Goal: Information Seeking & Learning: Learn about a topic

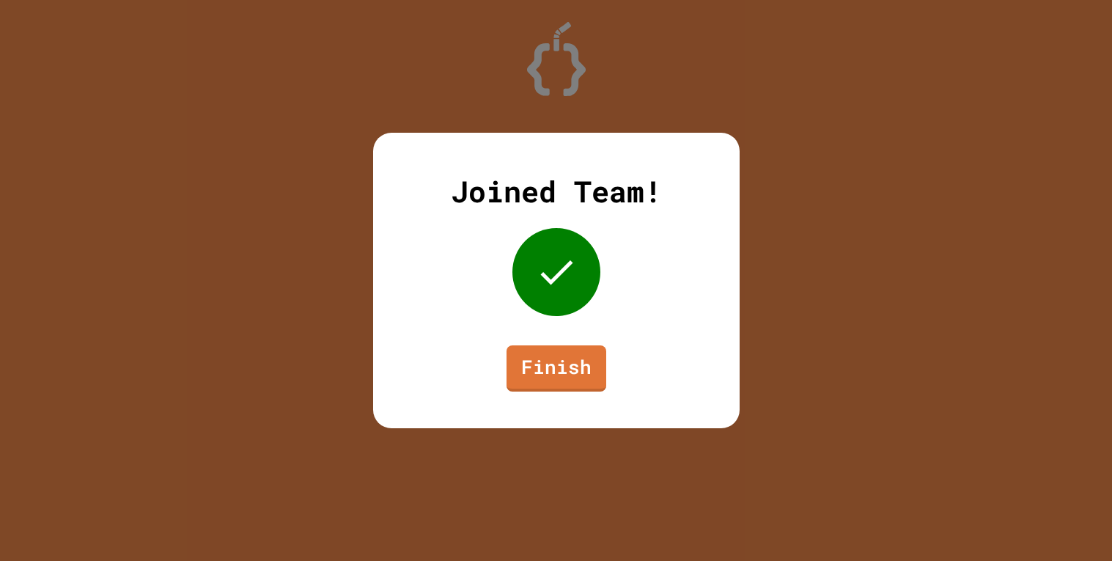
click at [581, 341] on div "Joined Team! Finish" at bounding box center [556, 280] width 367 height 295
click at [586, 348] on link "Finish" at bounding box center [556, 368] width 100 height 48
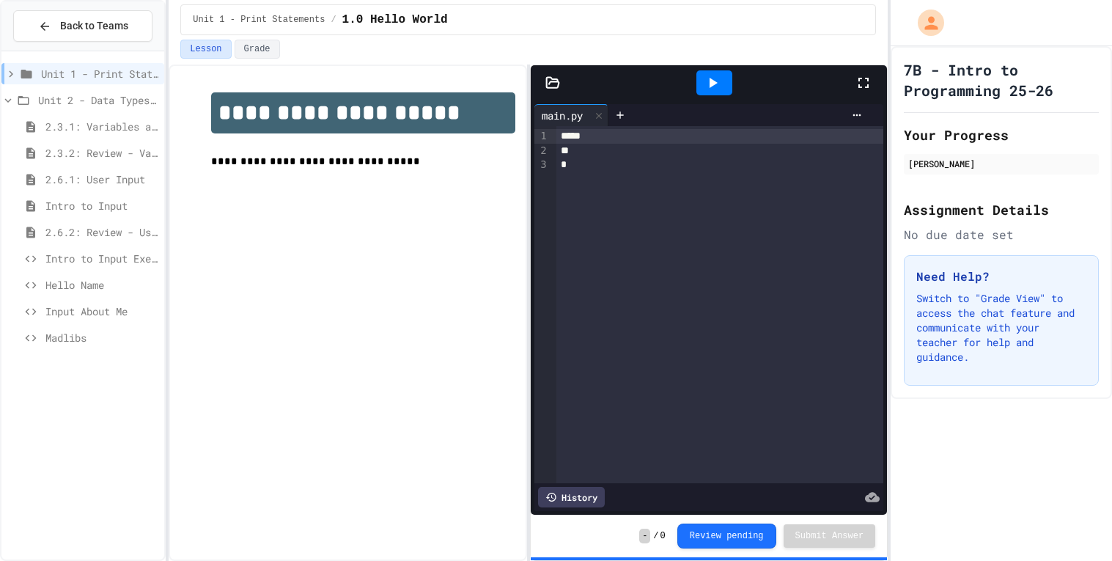
click at [87, 175] on span "2.6.1: User Input" at bounding box center [101, 179] width 113 height 15
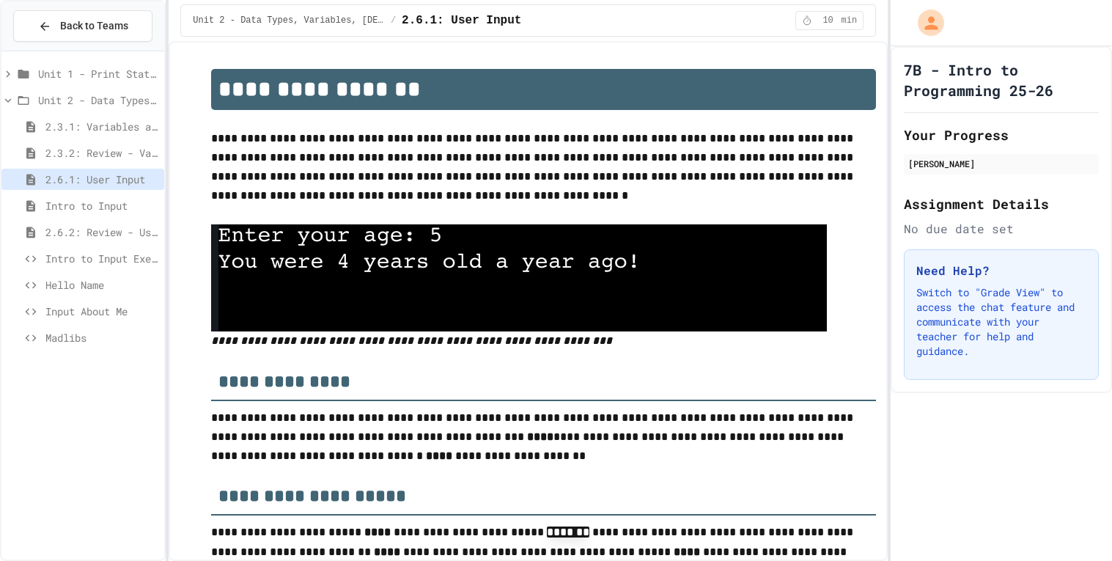
click at [114, 252] on span "Intro to Input Exercise" at bounding box center [101, 258] width 113 height 15
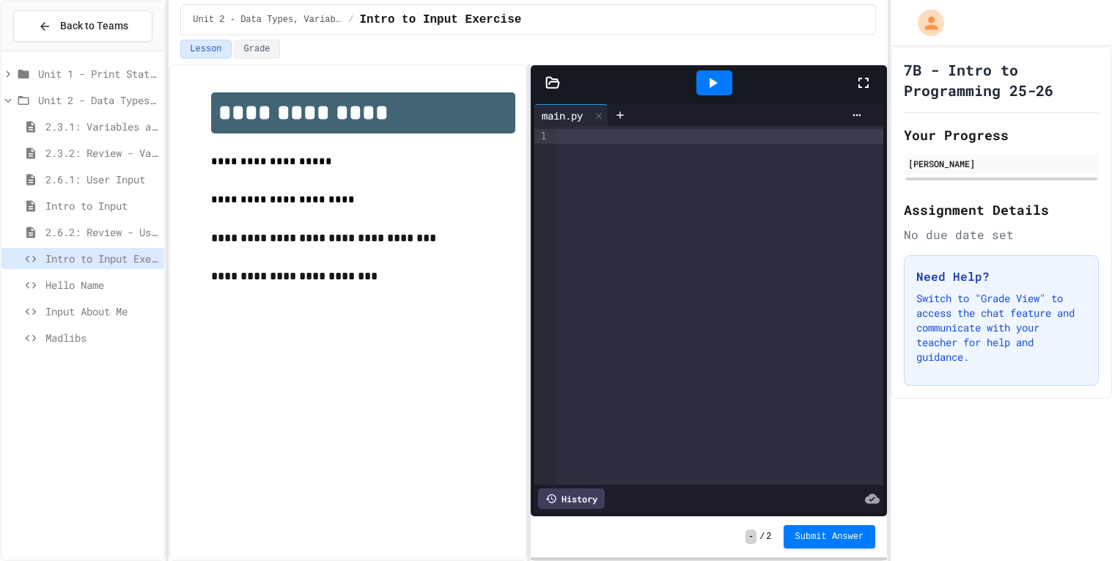
click at [134, 290] on span "Hello Name" at bounding box center [101, 284] width 113 height 15
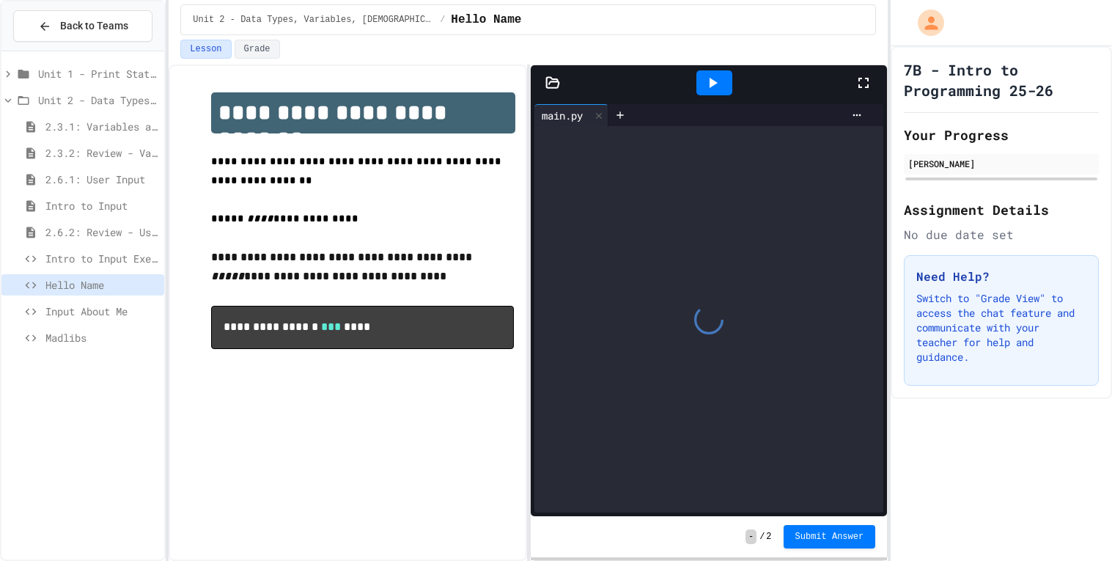
click at [127, 308] on span "Input About Me" at bounding box center [101, 310] width 113 height 15
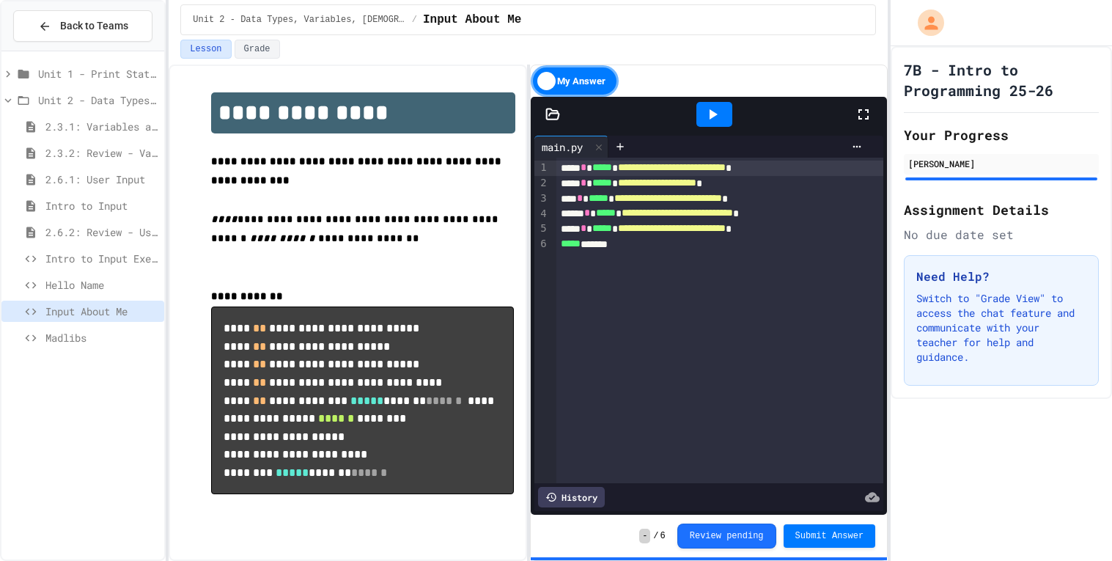
click at [701, 120] on div at bounding box center [714, 114] width 36 height 25
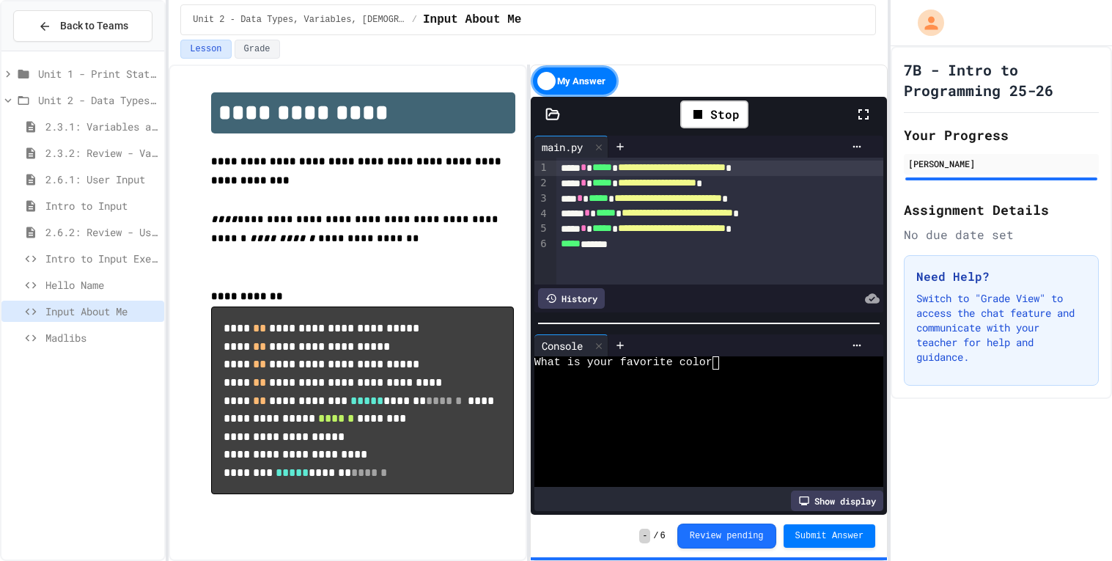
click at [87, 263] on span "Intro to Input Exercise" at bounding box center [101, 258] width 113 height 15
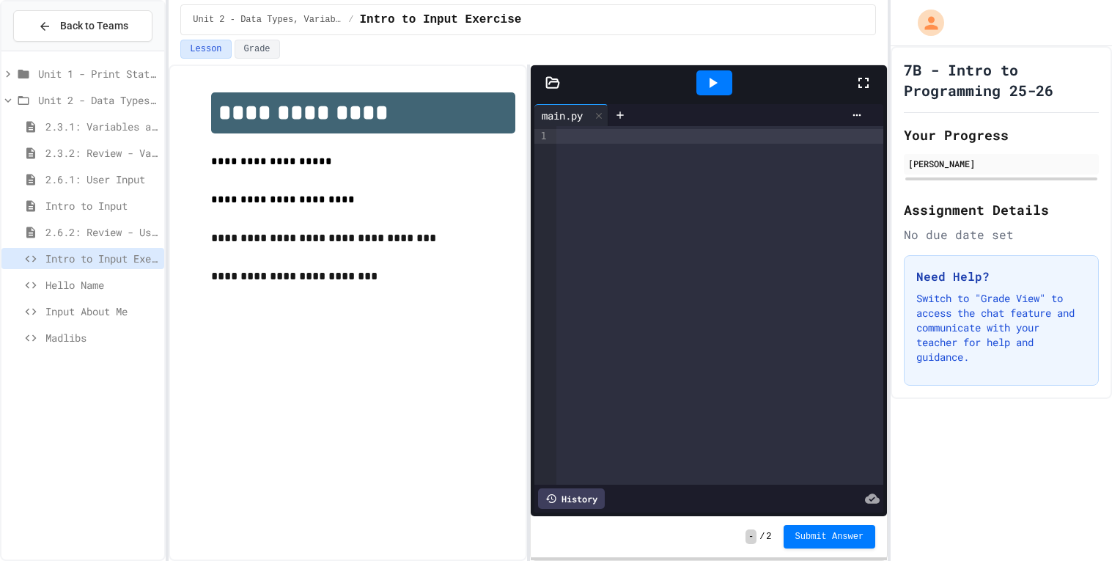
click at [111, 282] on span "Hello Name" at bounding box center [101, 284] width 113 height 15
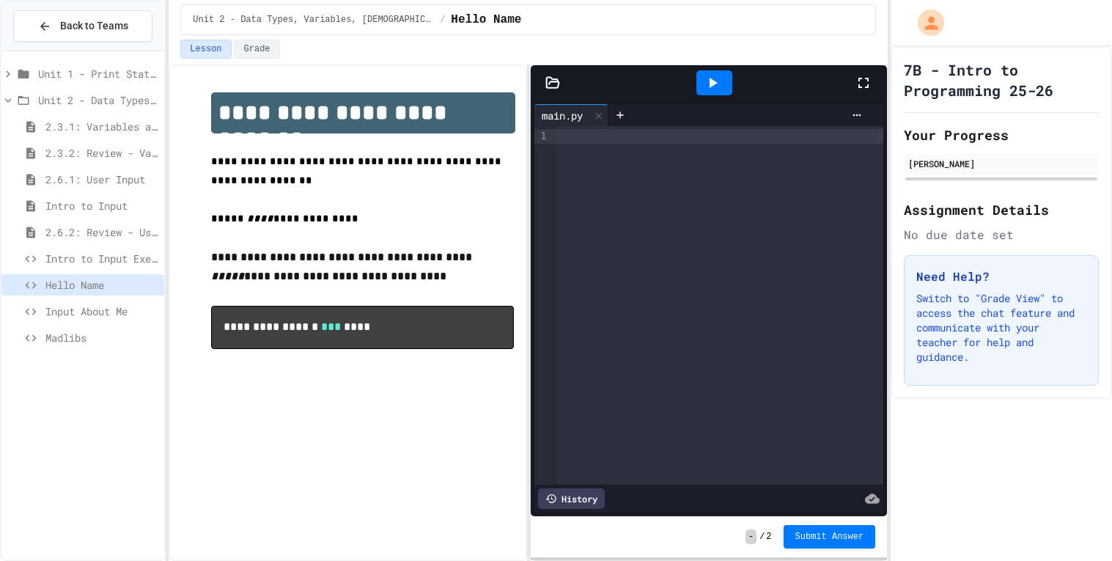
click at [133, 202] on span "Intro to Input" at bounding box center [101, 205] width 113 height 15
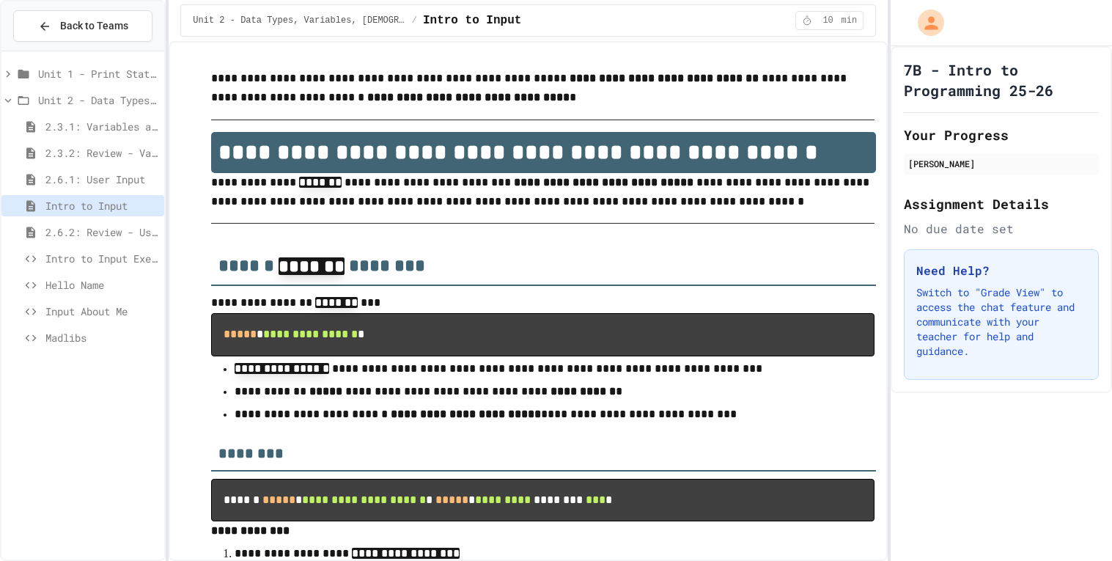
click at [121, 178] on span "2.6.1: User Input" at bounding box center [101, 179] width 113 height 15
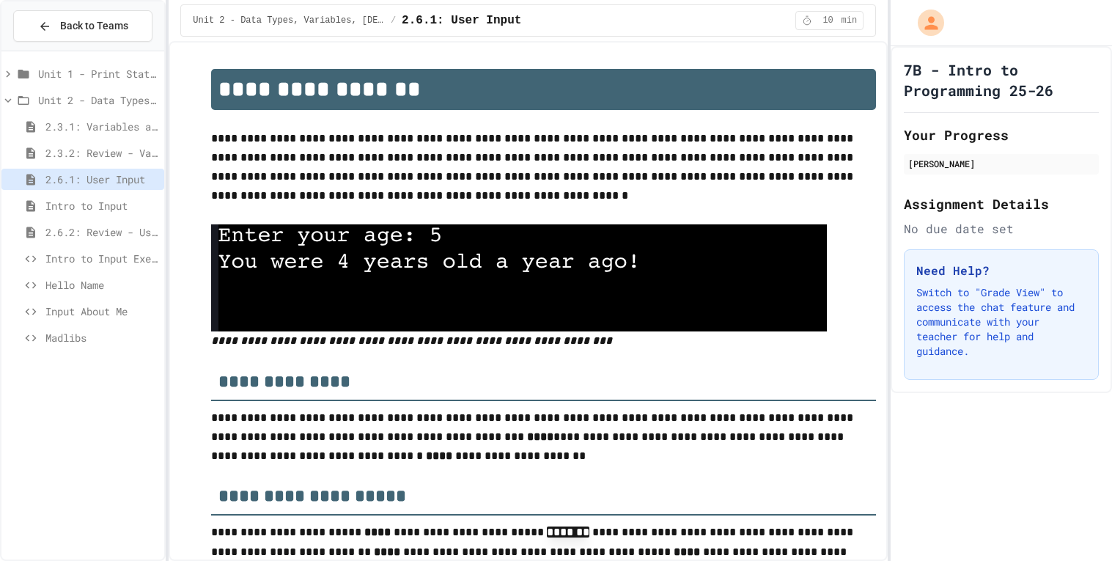
click at [129, 156] on span "2.3.2: Review - Variables and Data Types" at bounding box center [101, 152] width 113 height 15
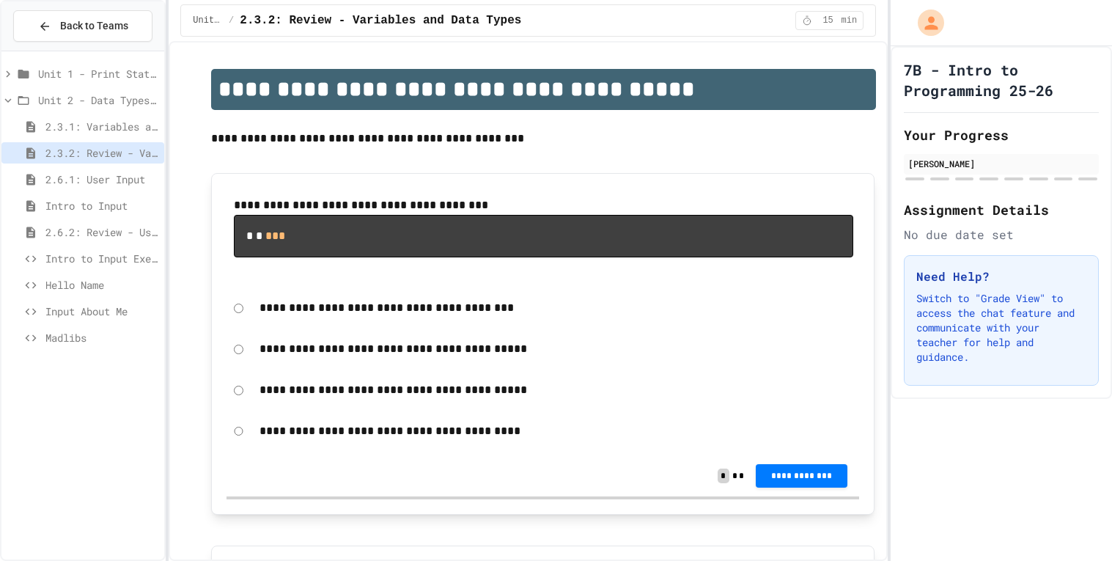
click at [103, 334] on span "Madlibs" at bounding box center [101, 337] width 113 height 15
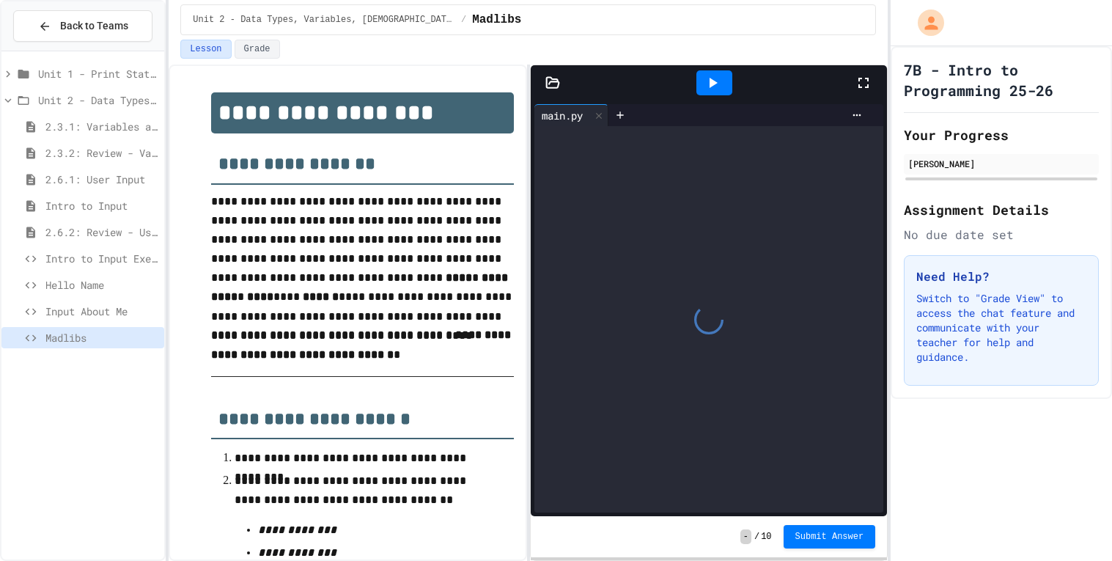
click at [117, 303] on span "Input About Me" at bounding box center [101, 310] width 113 height 15
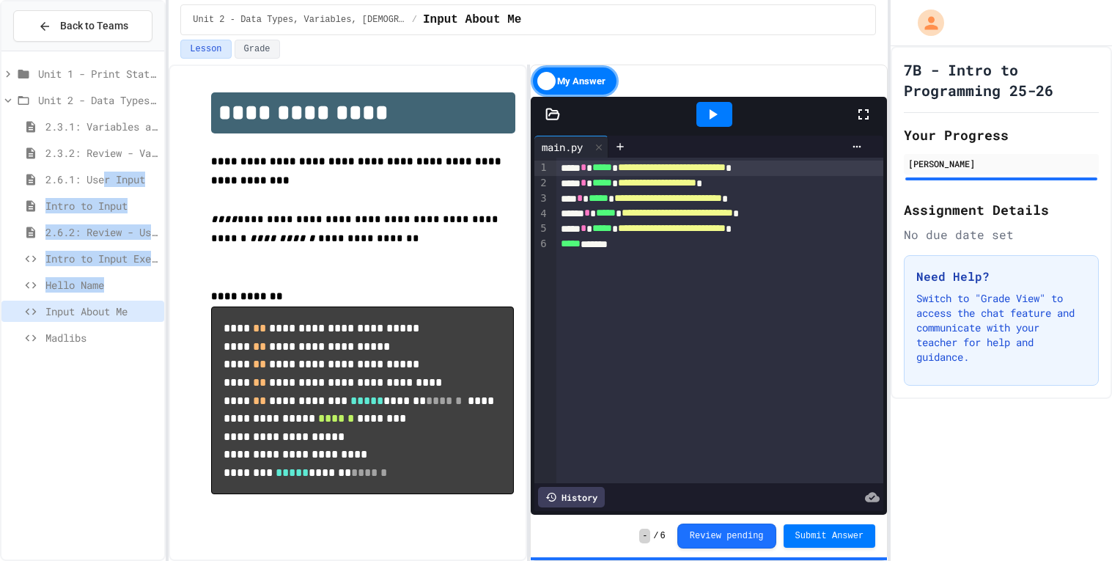
drag, startPoint x: 120, startPoint y: 291, endPoint x: 108, endPoint y: 190, distance: 101.8
click at [108, 190] on div "Unit 1 - Print Statements Unit 2 - Data Types, Variables, Input 2.3.1: Variable…" at bounding box center [82, 208] width 163 height 302
click at [133, 207] on span "Intro to Input" at bounding box center [101, 205] width 113 height 15
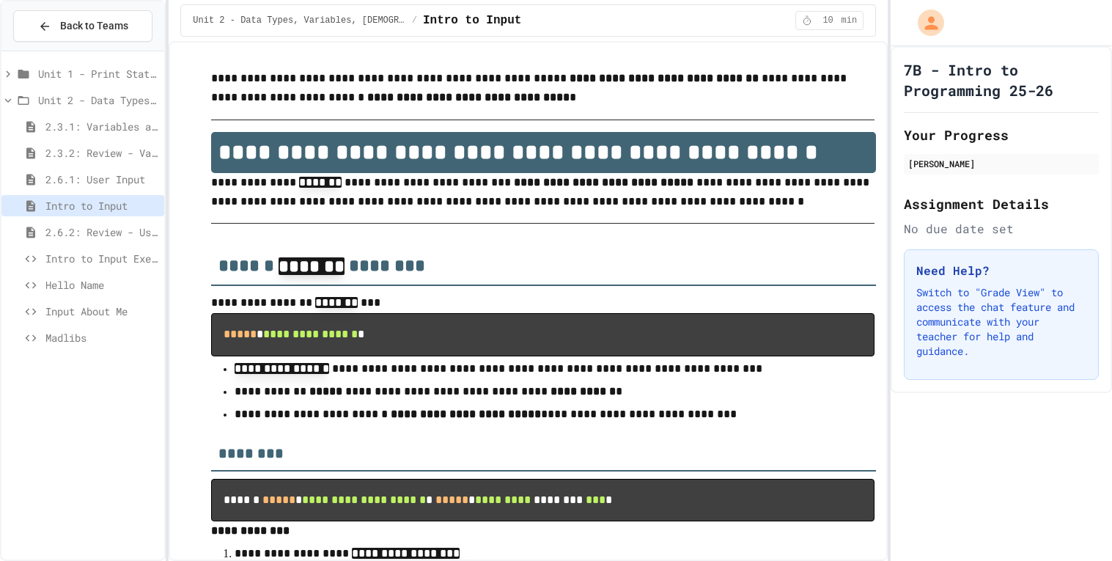
click at [112, 150] on span "2.3.2: Review - Variables and Data Types" at bounding box center [101, 152] width 113 height 15
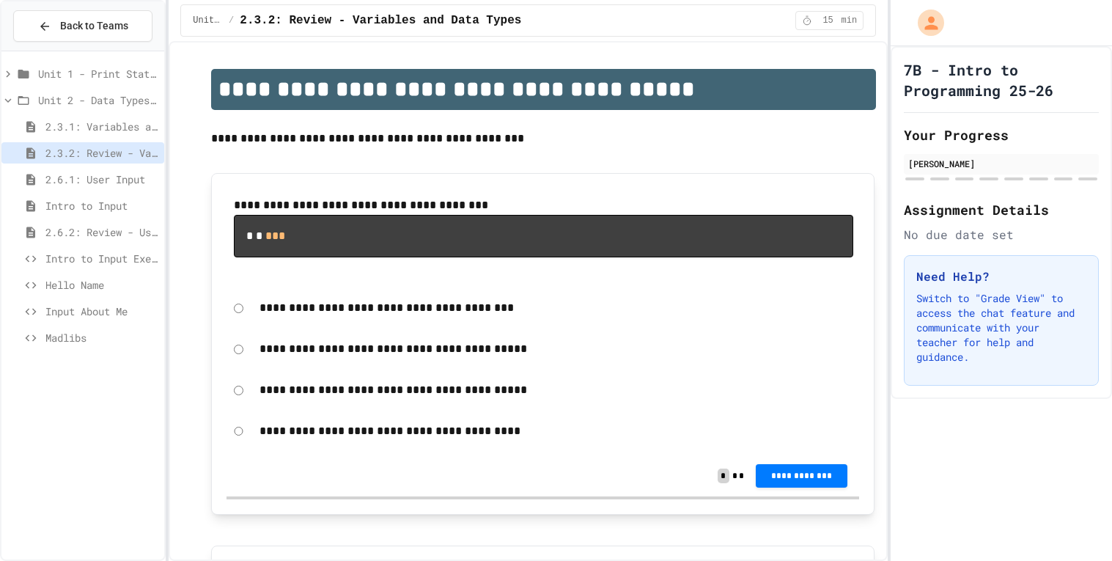
click at [117, 129] on span "2.3.1: Variables and Data Types" at bounding box center [101, 126] width 113 height 15
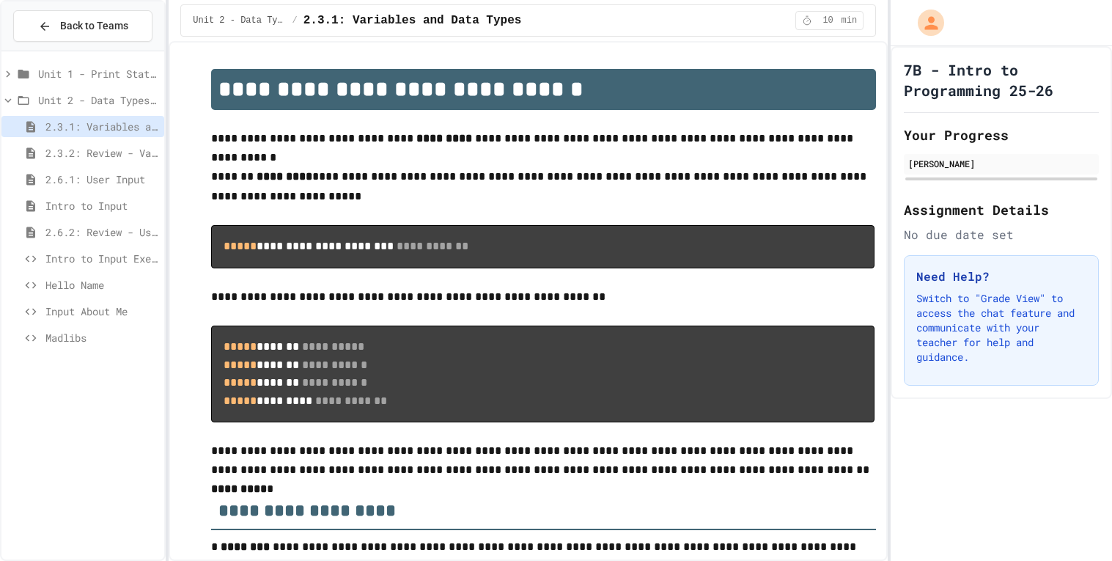
click at [26, 94] on icon at bounding box center [24, 100] width 18 height 13
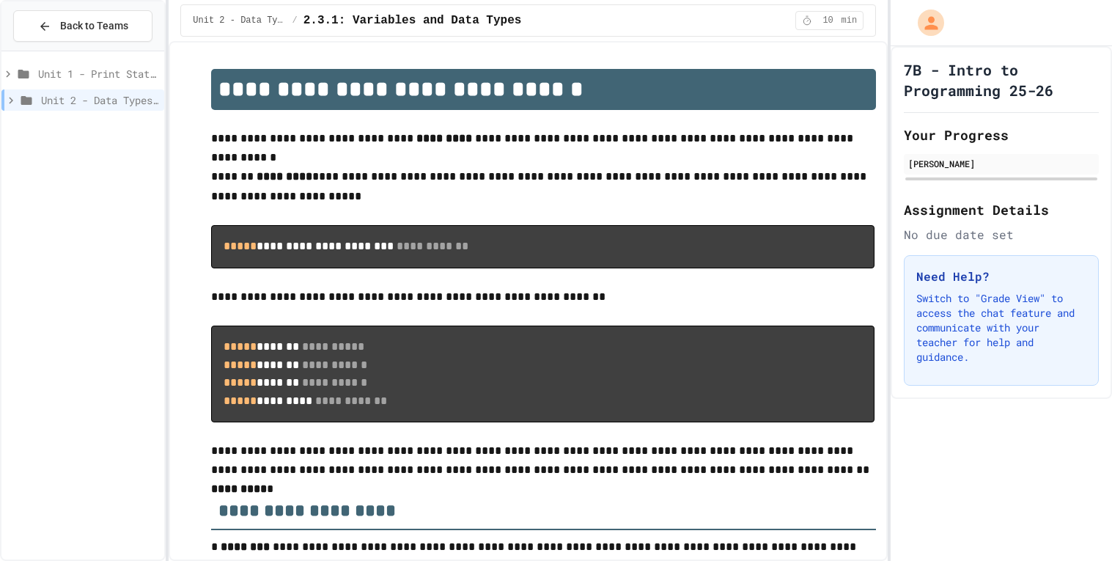
click at [26, 94] on icon at bounding box center [27, 100] width 18 height 13
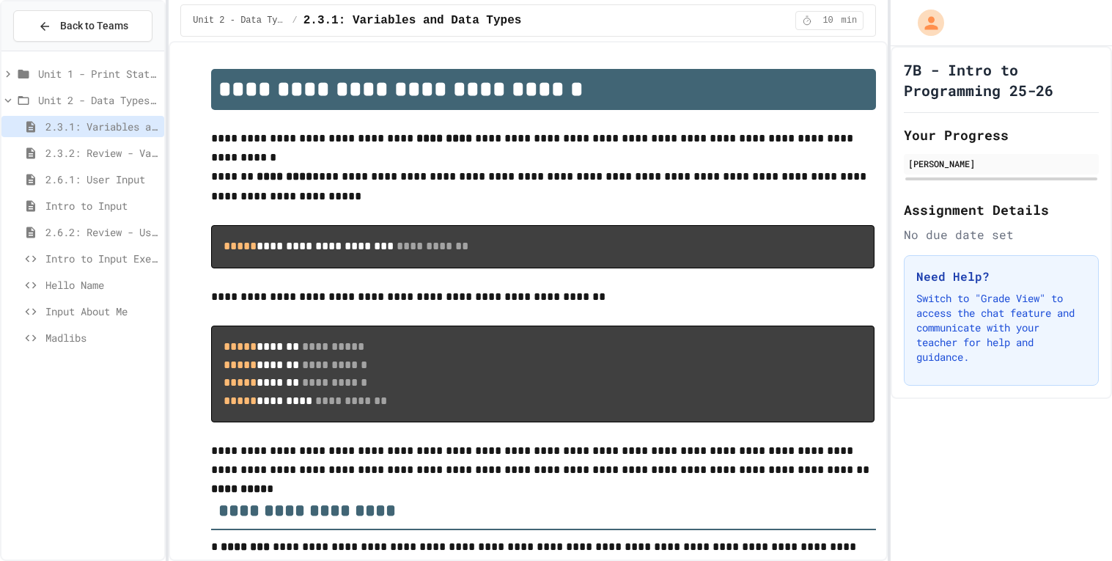
click at [28, 94] on icon at bounding box center [24, 100] width 18 height 13
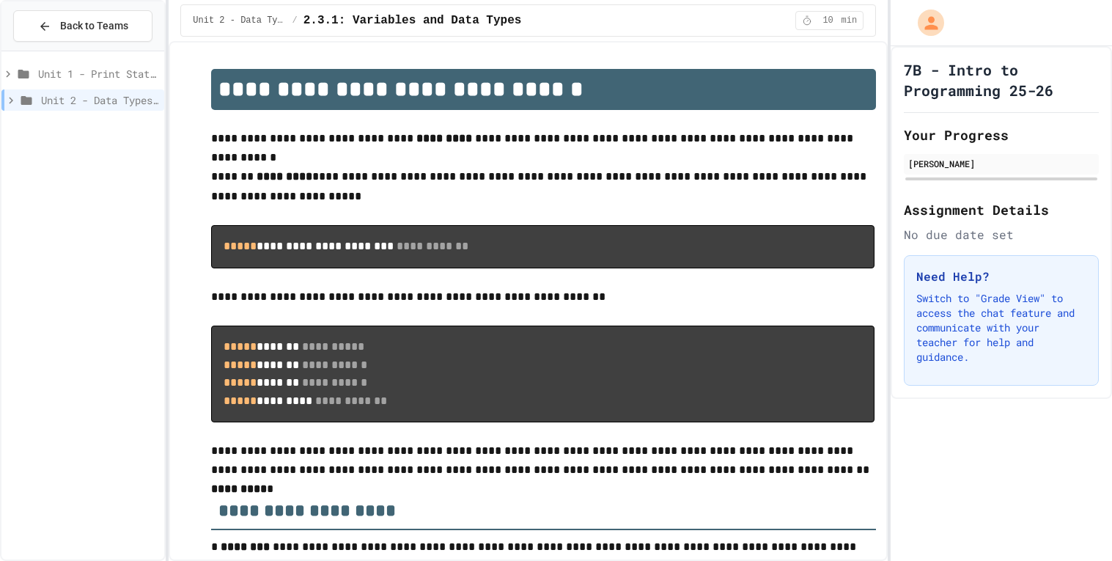
click at [61, 73] on span "Unit 1 - Print Statements" at bounding box center [98, 73] width 120 height 15
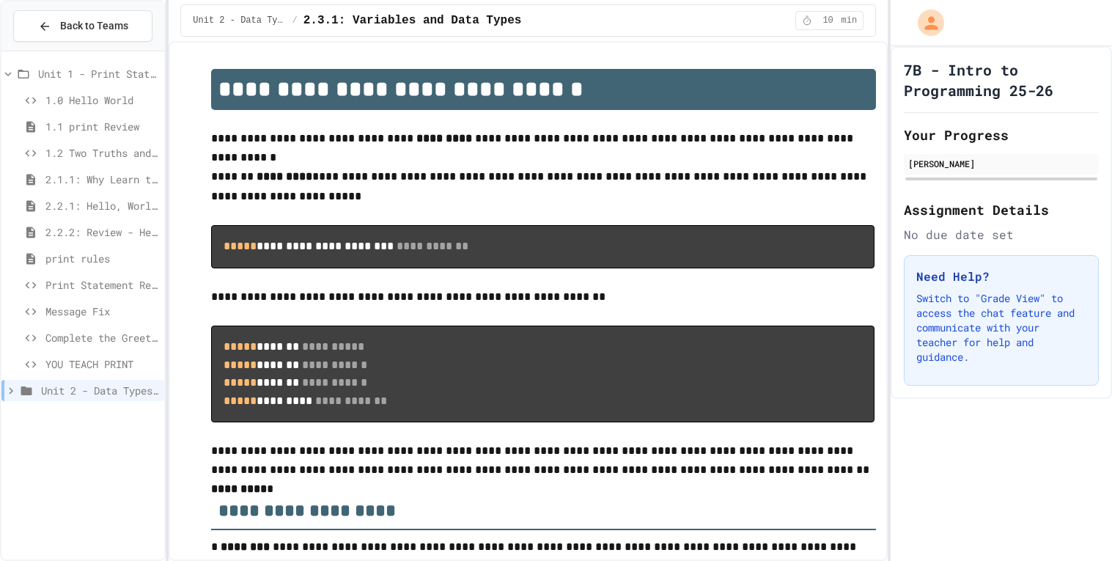
click at [120, 363] on span "YOU TEACH PRINT" at bounding box center [101, 363] width 113 height 15
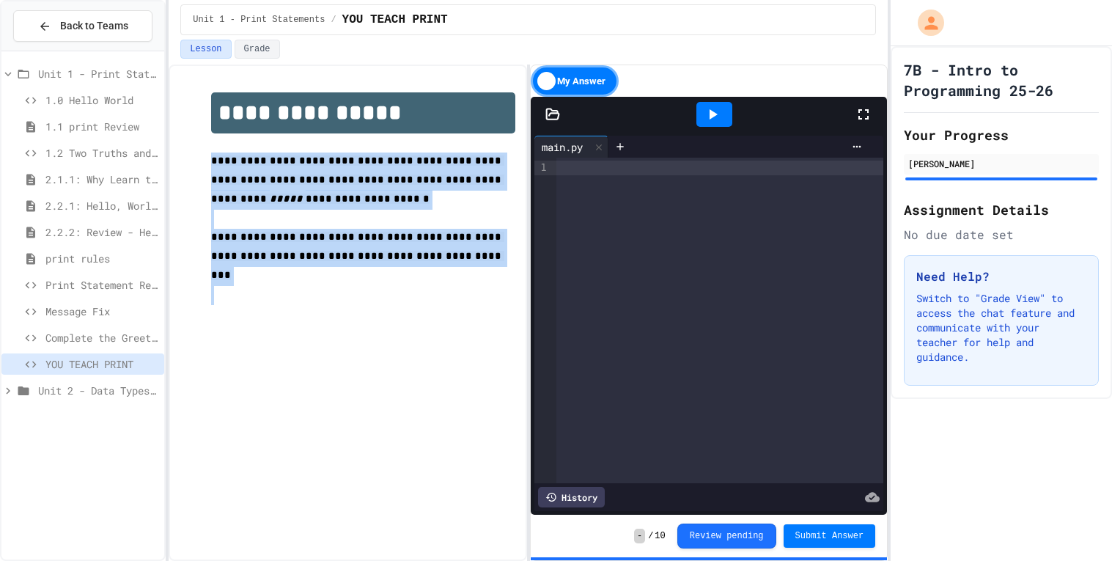
drag, startPoint x: 206, startPoint y: 164, endPoint x: 511, endPoint y: 279, distance: 326.0
click at [511, 279] on div "**********" at bounding box center [347, 199] width 331 height 242
copy div "**********"
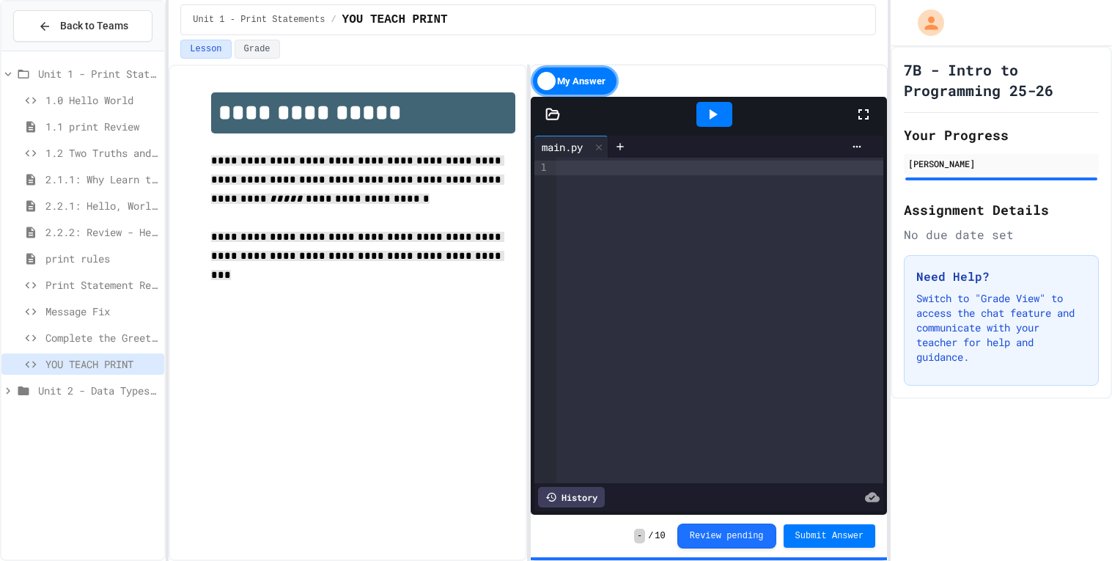
click at [674, 173] on div at bounding box center [719, 168] width 327 height 15
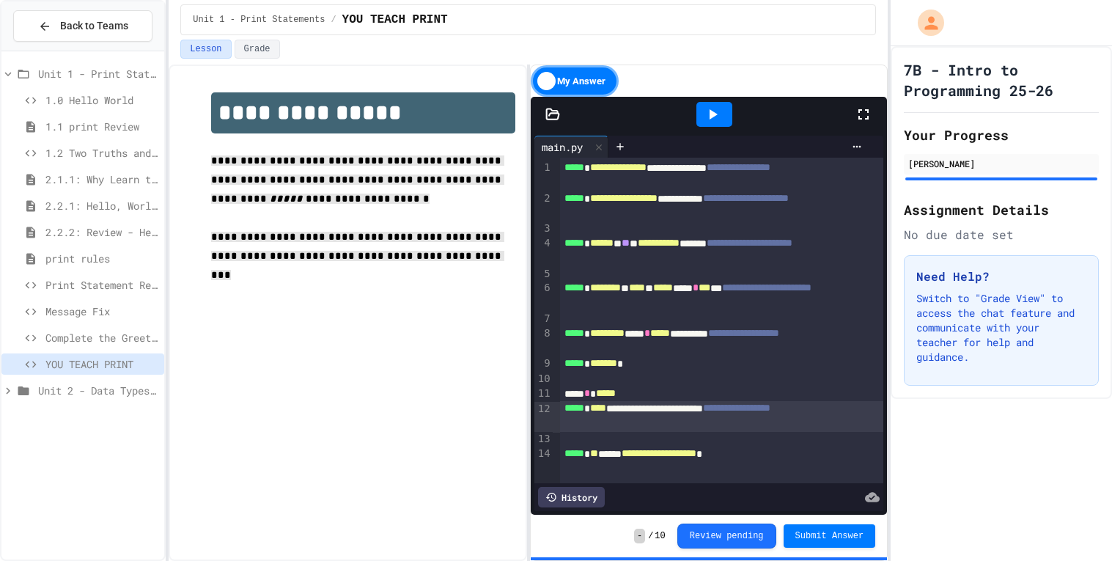
click at [847, 420] on div "**********" at bounding box center [721, 416] width 323 height 31
click at [770, 408] on span "**********" at bounding box center [736, 407] width 67 height 10
click at [848, 416] on div "**********" at bounding box center [721, 416] width 323 height 31
click at [849, 536] on span "Submit Answer" at bounding box center [829, 536] width 69 height 12
